Goal: Information Seeking & Learning: Understand process/instructions

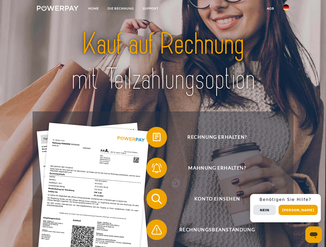
click at [57, 9] on img at bounding box center [57, 8] width 41 height 5
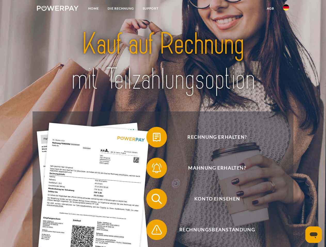
click at [286, 9] on img at bounding box center [285, 7] width 6 height 6
click at [270, 9] on link "agb" at bounding box center [270, 8] width 16 height 9
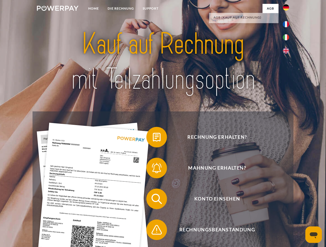
click at [153, 138] on span at bounding box center [149, 137] width 26 height 26
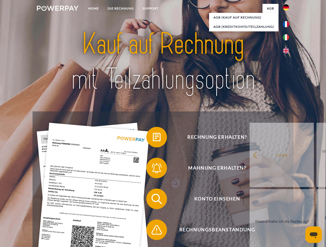
click at [249, 169] on link "zurück" at bounding box center [281, 155] width 64 height 64
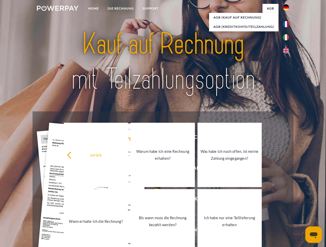
click at [128, 200] on link "Wann erhalte ich die Rechnung?" at bounding box center [96, 221] width 64 height 64
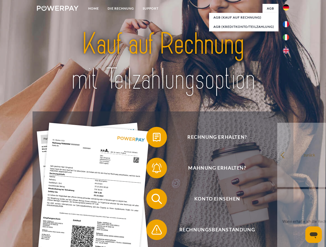
click at [153, 231] on span at bounding box center [149, 230] width 26 height 26
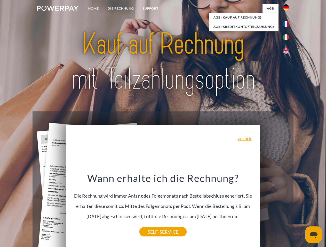
click at [287, 209] on div "Rechnung erhalten? Mahnung erhalten? Konto einsehen" at bounding box center [162, 215] width 260 height 206
click at [274, 210] on span "Konto einsehen" at bounding box center [217, 199] width 126 height 21
click at [300, 210] on header "Home DIE RECHNUNG SUPPORT" at bounding box center [163, 178] width 326 height 356
